Goal: Task Accomplishment & Management: Complete application form

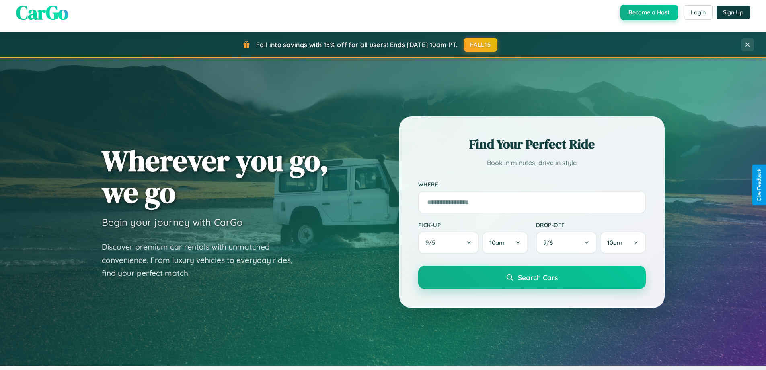
scroll to position [1548, 0]
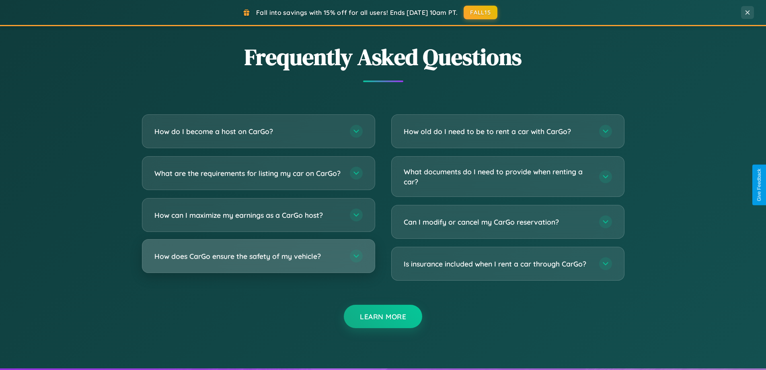
click at [258, 261] on h3 "How does CarGo ensure the safety of my vehicle?" at bounding box center [248, 256] width 187 height 10
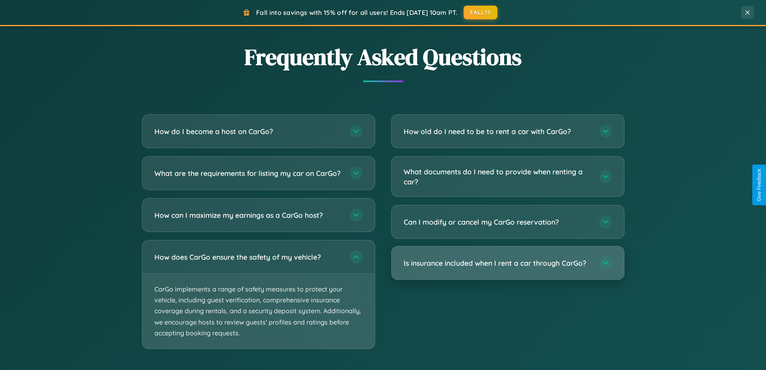
click at [508, 263] on h3 "Is insurance included when I rent a car through CarGo?" at bounding box center [497, 263] width 187 height 10
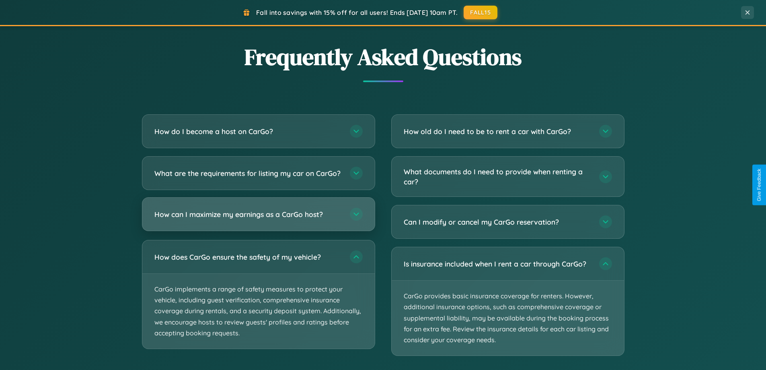
click at [258, 219] on h3 "How can I maximize my earnings as a CarGo host?" at bounding box center [248, 214] width 187 height 10
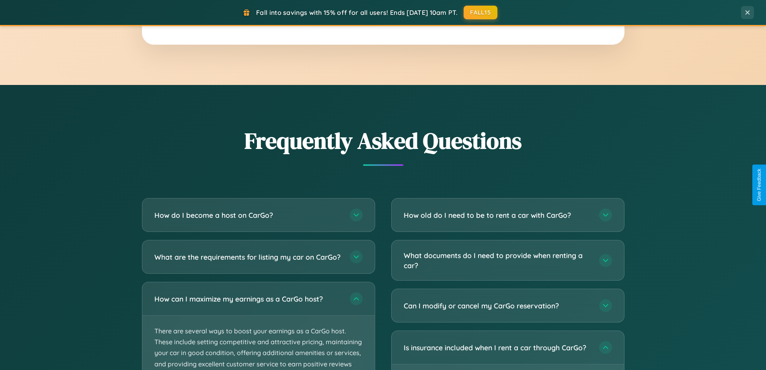
scroll to position [0, 0]
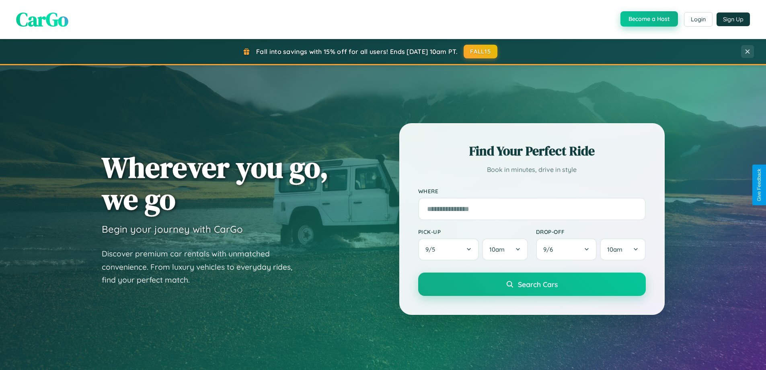
click at [649, 19] on button "Become a Host" at bounding box center [650, 18] width 58 height 15
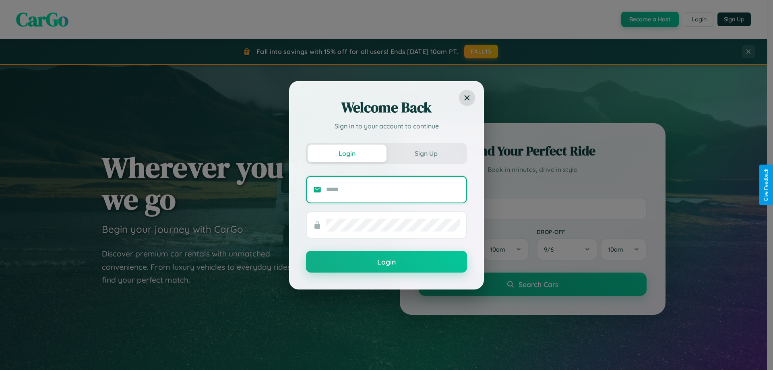
click at [393, 189] on input "text" at bounding box center [393, 189] width 134 height 13
type input "**********"
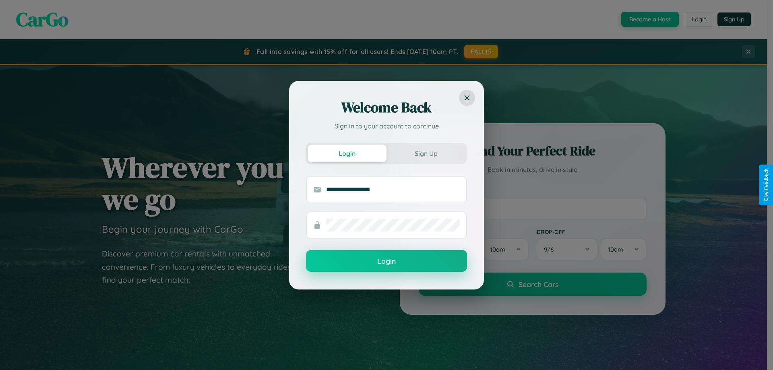
click at [386, 261] on button "Login" at bounding box center [386, 261] width 161 height 22
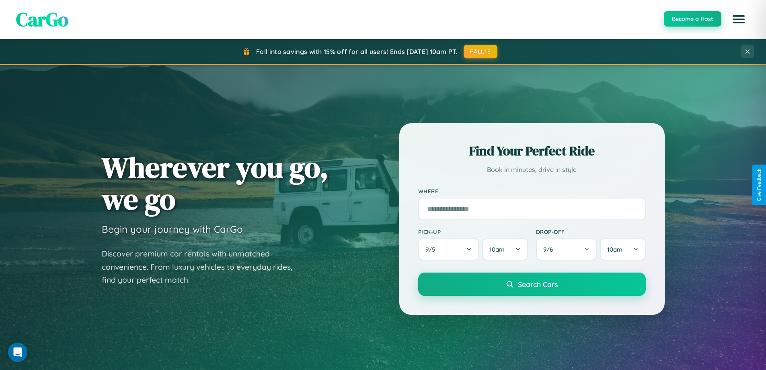
click at [692, 19] on button "Become a Host" at bounding box center [693, 18] width 58 height 15
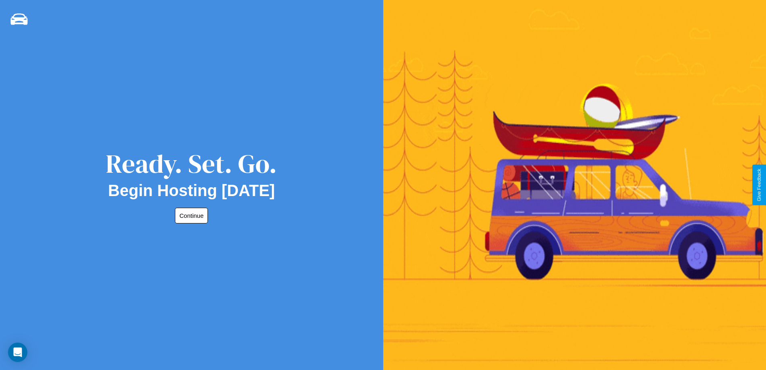
click at [190, 215] on button "Continue" at bounding box center [191, 216] width 33 height 16
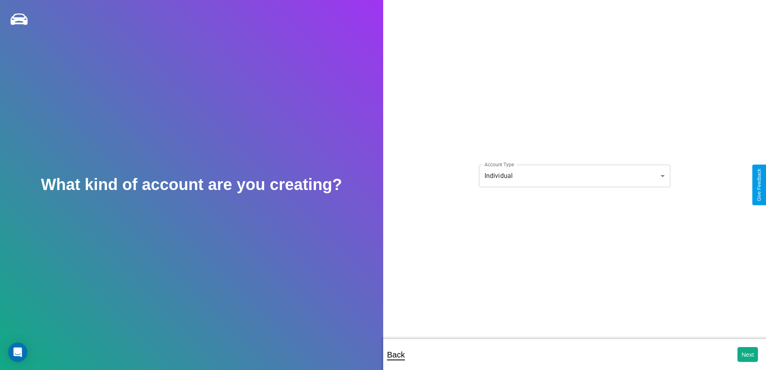
click at [575, 175] on body "**********" at bounding box center [383, 190] width 766 height 381
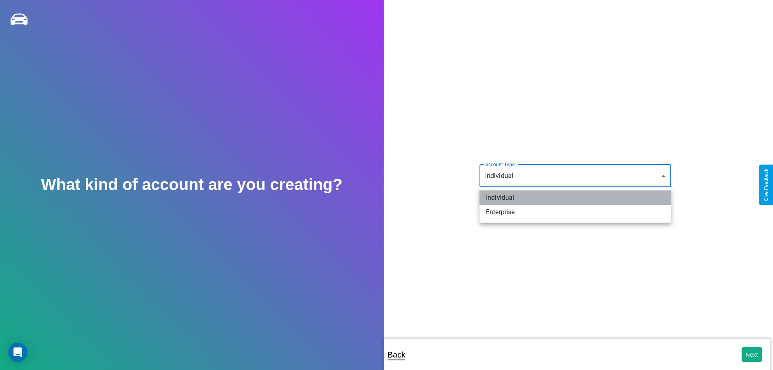
click at [575, 198] on li "Individual" at bounding box center [575, 197] width 192 height 14
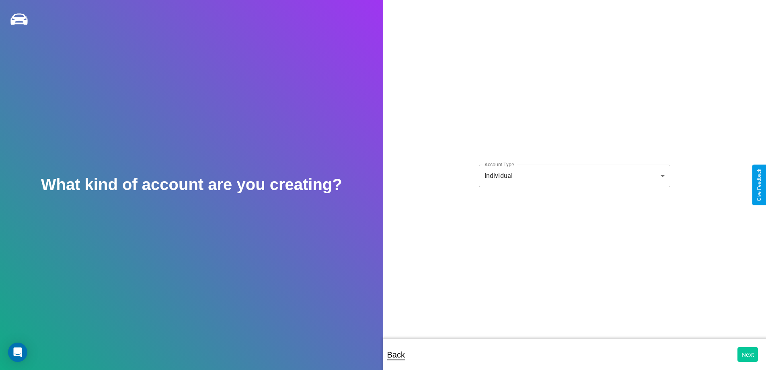
click at [748, 354] on button "Next" at bounding box center [748, 354] width 21 height 15
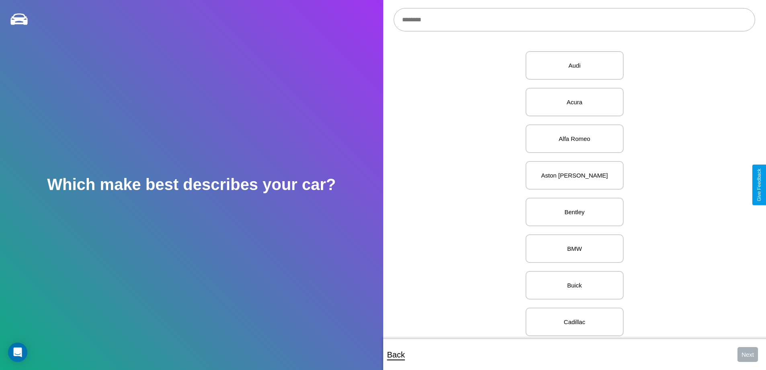
click at [575, 20] on input "text" at bounding box center [575, 19] width 362 height 23
type input "***"
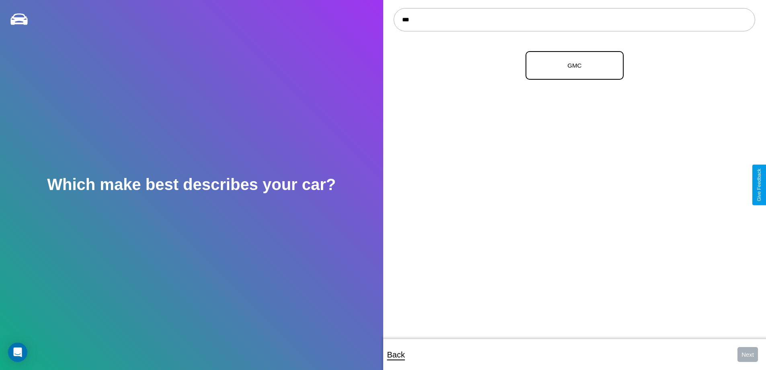
click at [572, 66] on p "GMC" at bounding box center [575, 65] width 80 height 11
click at [748, 354] on button "Next" at bounding box center [748, 354] width 21 height 15
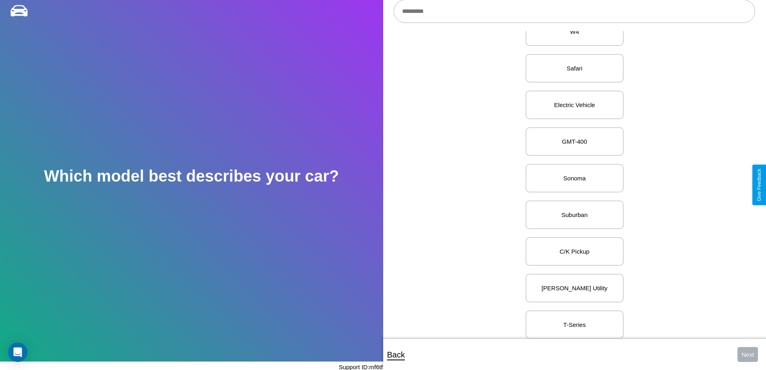
scroll to position [385, 0]
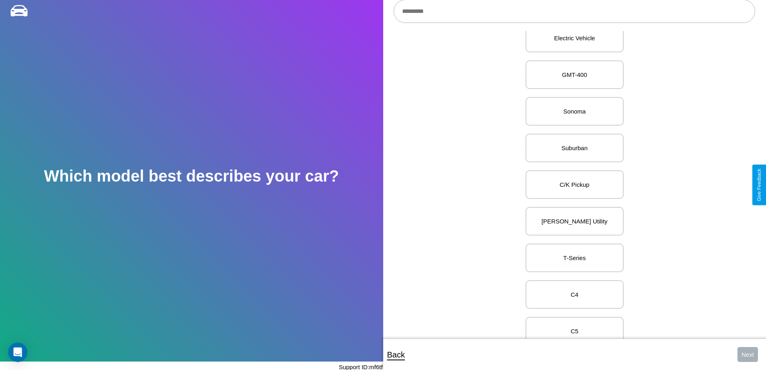
click at [572, 185] on p "C/K Pickup" at bounding box center [575, 184] width 80 height 11
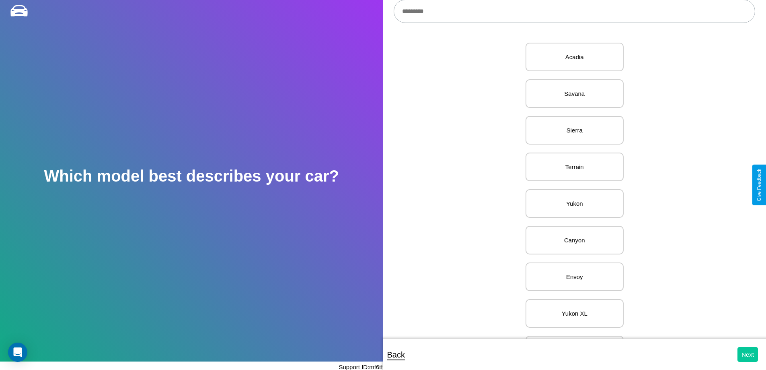
click at [748, 354] on button "Next" at bounding box center [748, 354] width 21 height 15
